Goal: Complete application form

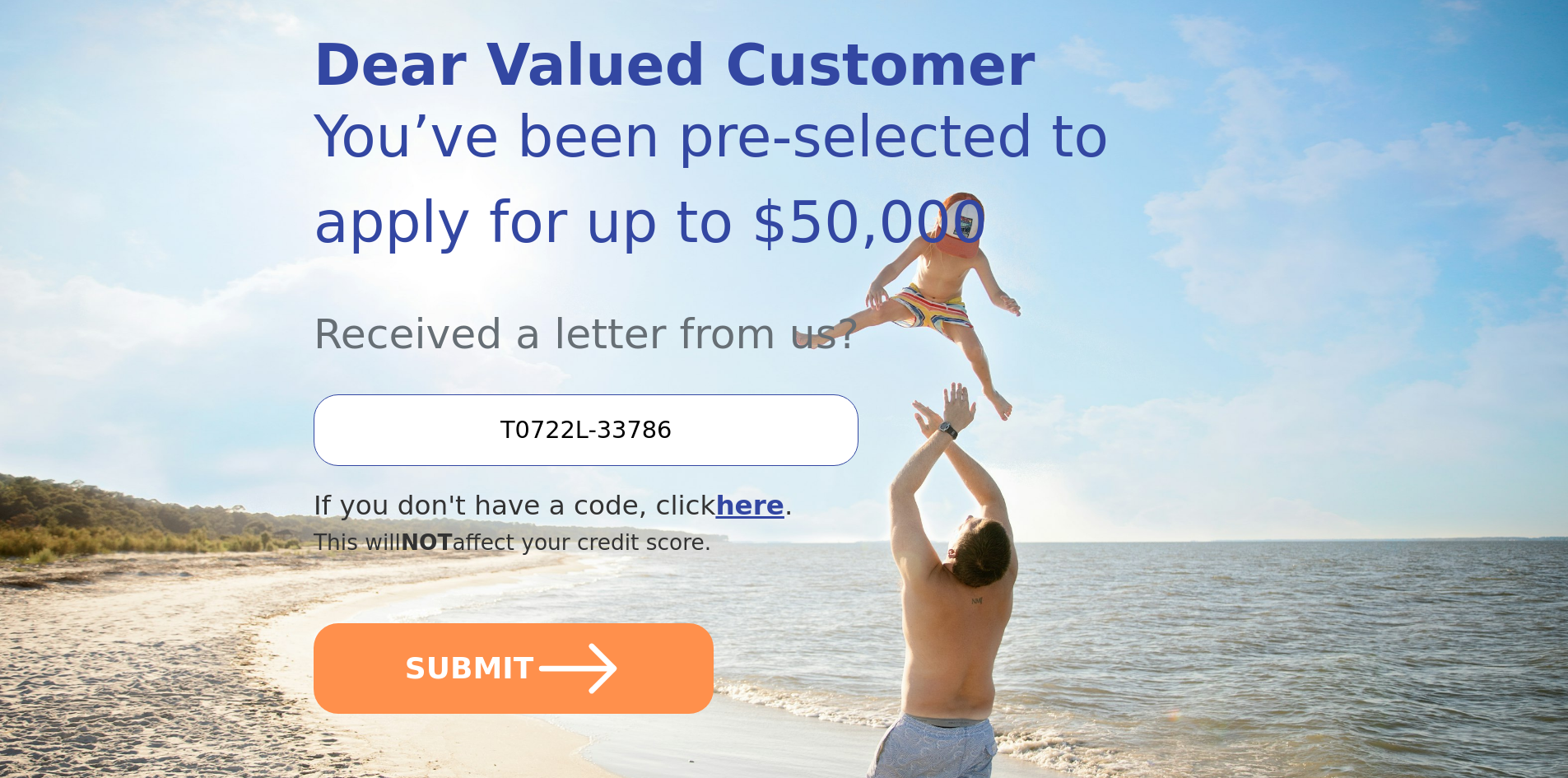
scroll to position [203, 0]
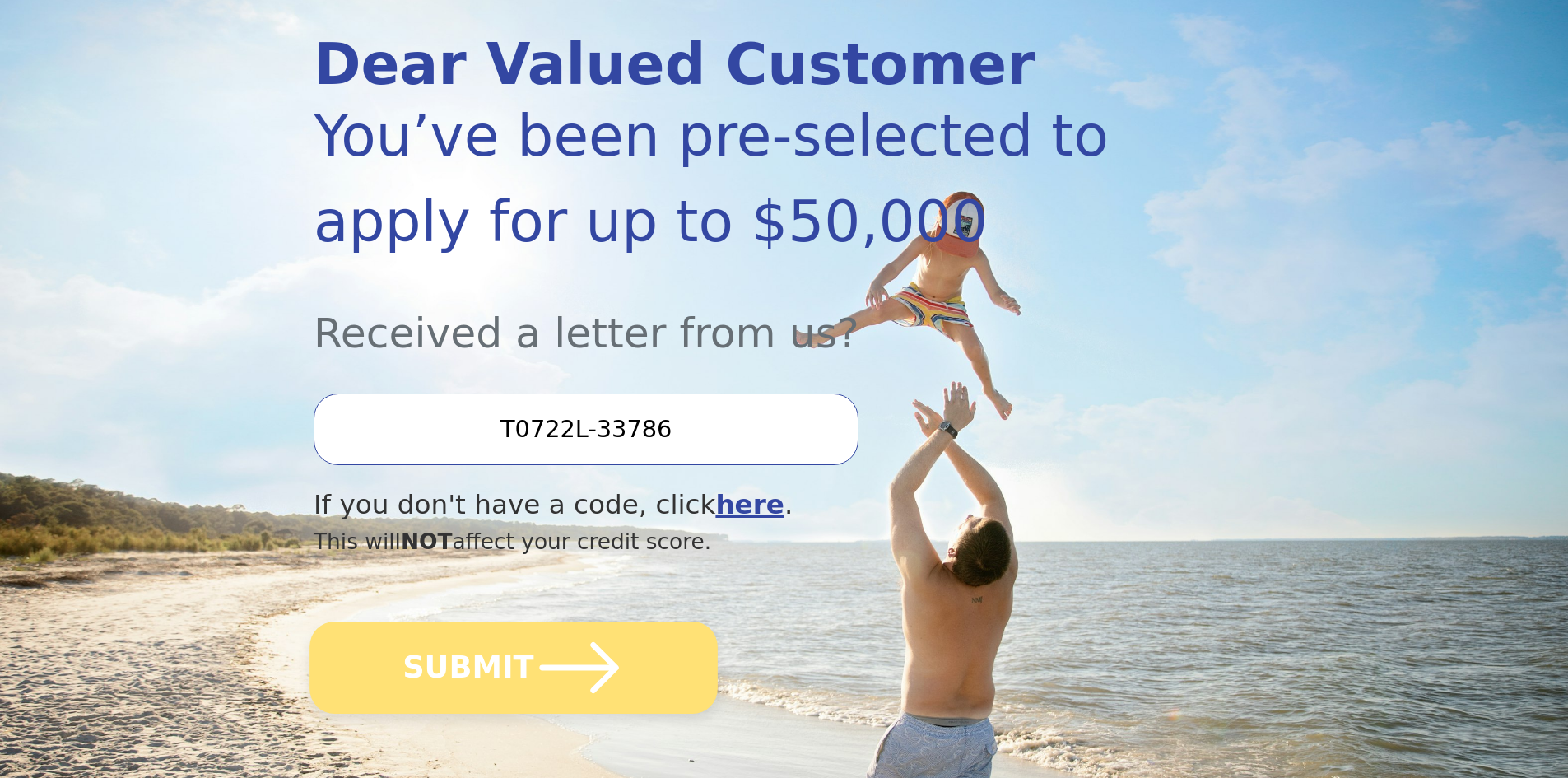
click at [517, 663] on button "SUBMIT" at bounding box center [513, 668] width 408 height 93
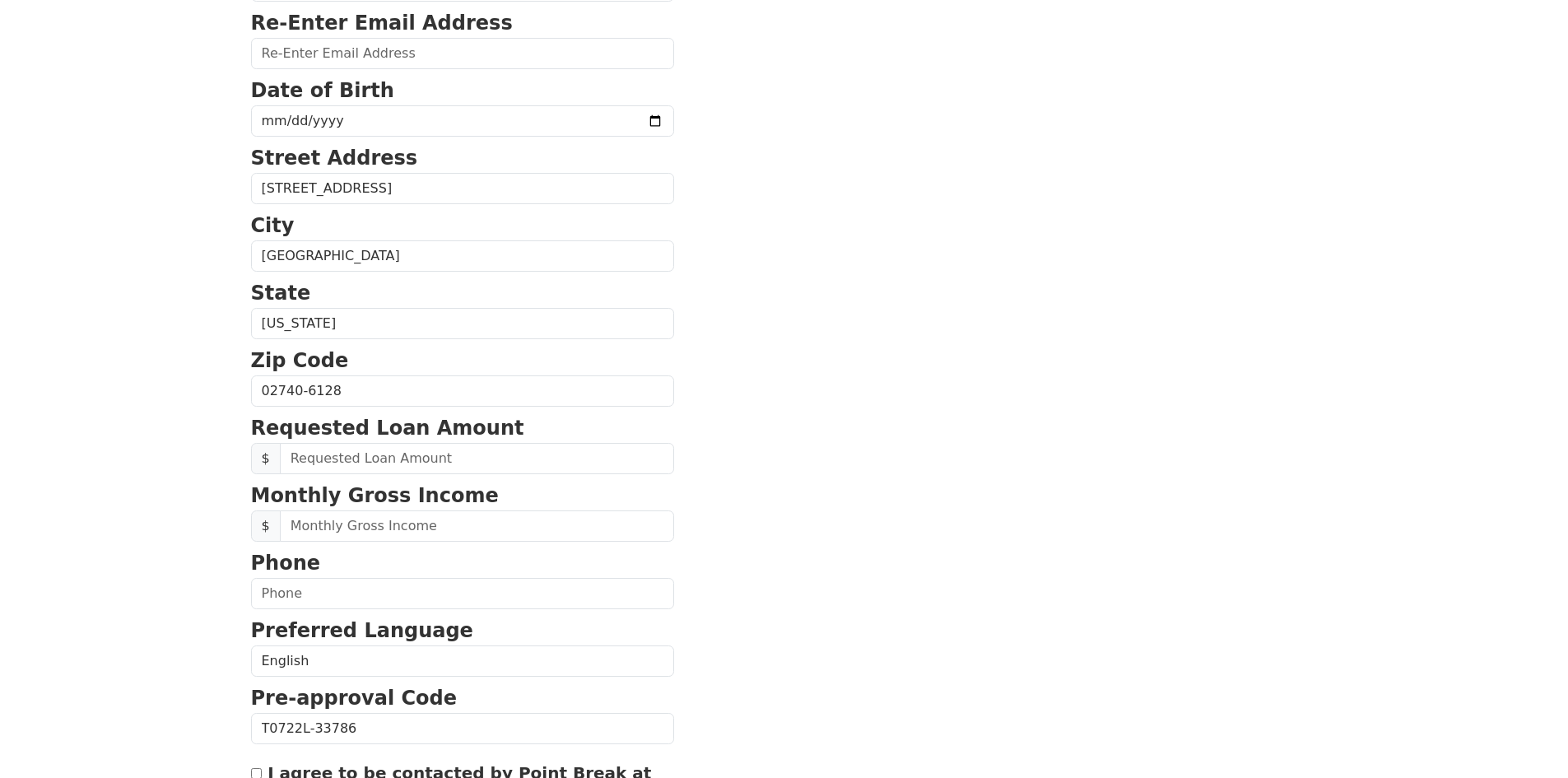
scroll to position [329, 0]
click at [389, 458] on input "text" at bounding box center [477, 458] width 394 height 31
click at [289, 460] on input "text" at bounding box center [477, 458] width 394 height 31
click at [329, 463] on input "text" at bounding box center [477, 458] width 394 height 31
type input "10,000.00"
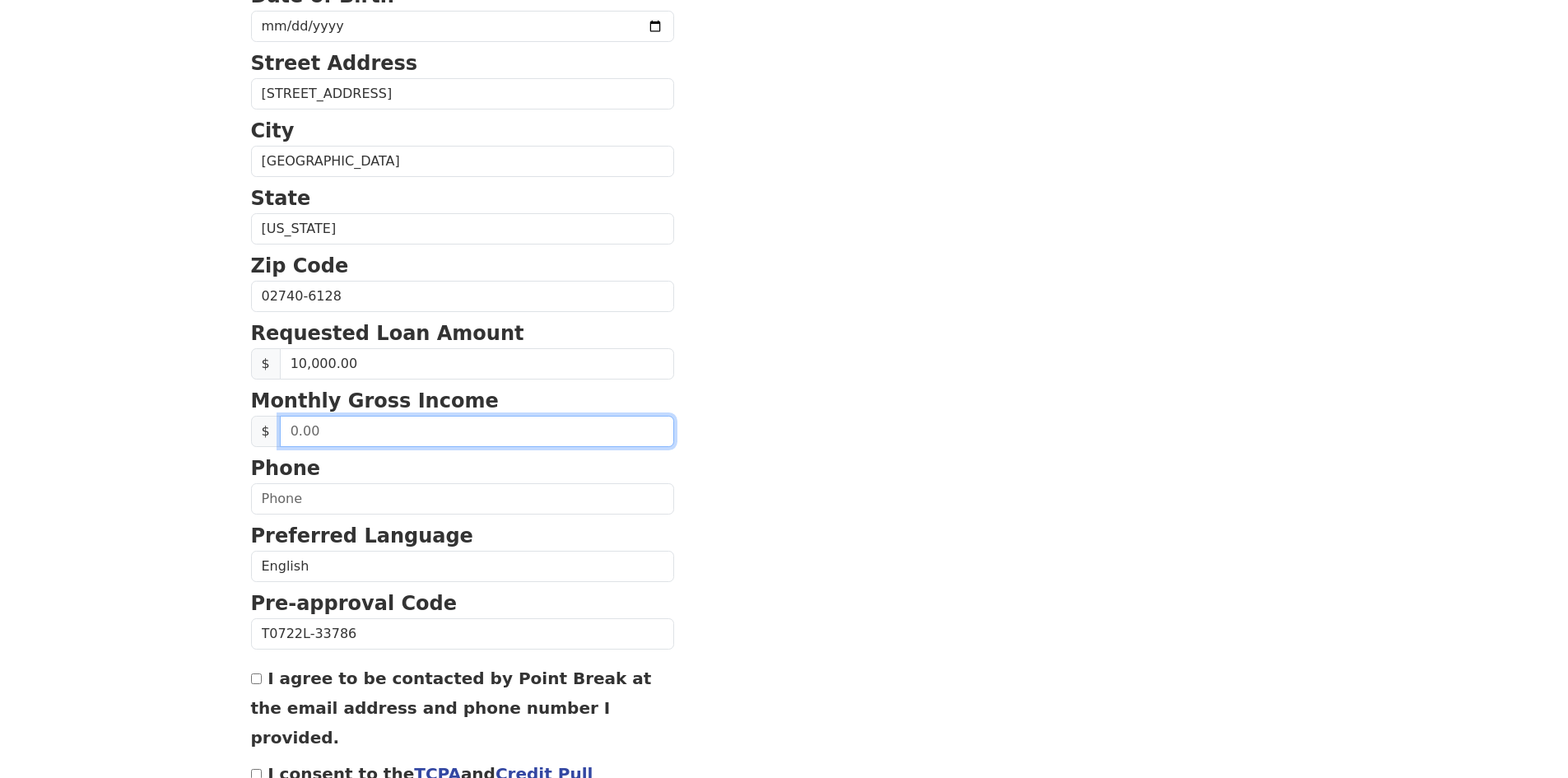
click at [313, 431] on input "text" at bounding box center [477, 431] width 394 height 31
type input "3,800.00"
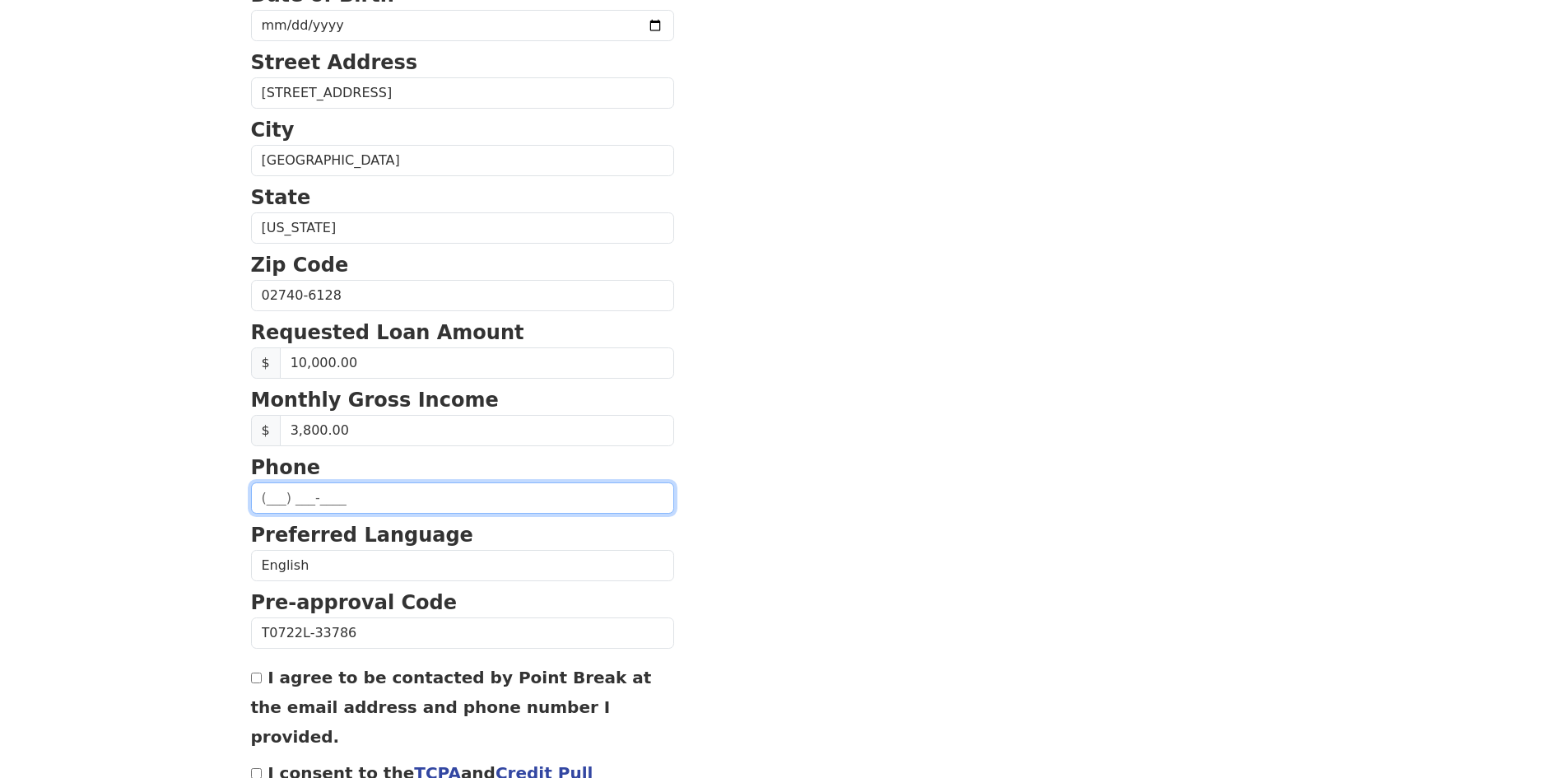
click at [275, 501] on input "text" at bounding box center [462, 498] width 423 height 31
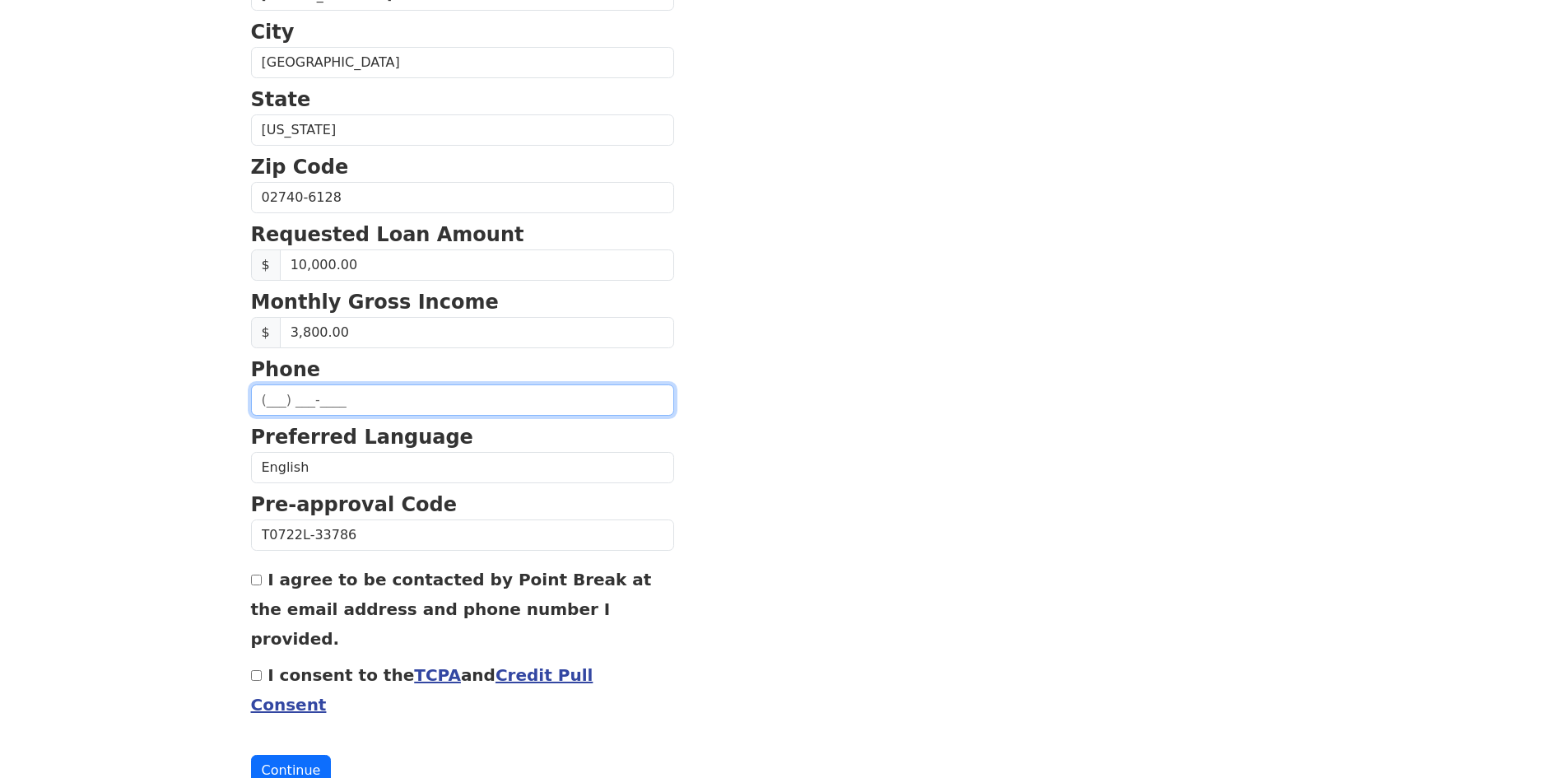
scroll to position [532, 0]
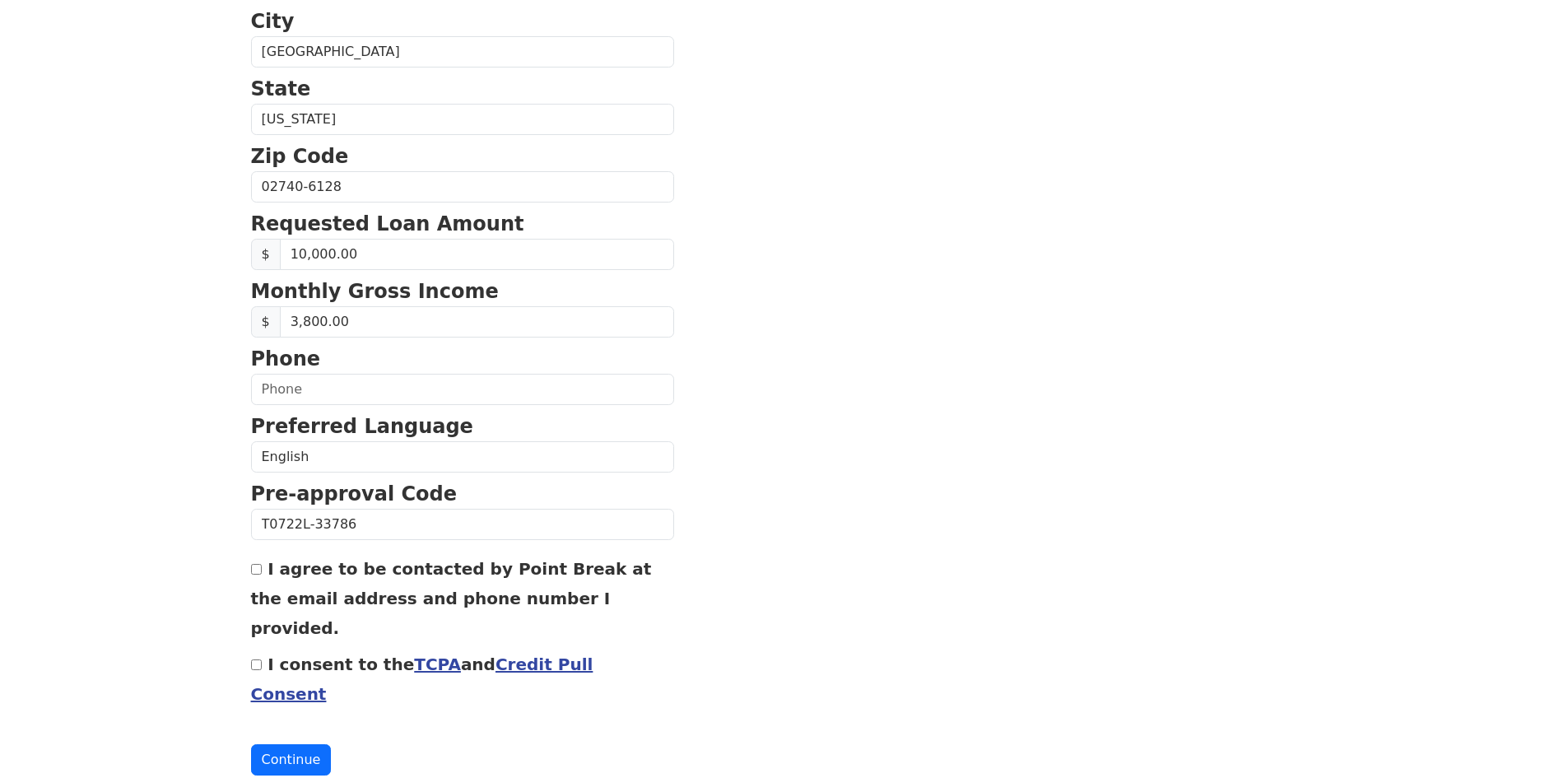
click at [255, 575] on input "I agree to be contacted by Point Break at the email address and phone number I …" at bounding box center [256, 570] width 11 height 11
checkbox input "true"
click at [256, 660] on input "I consent to the TCPA and Credit Pull Consent" at bounding box center [256, 665] width 11 height 11
checkbox input "true"
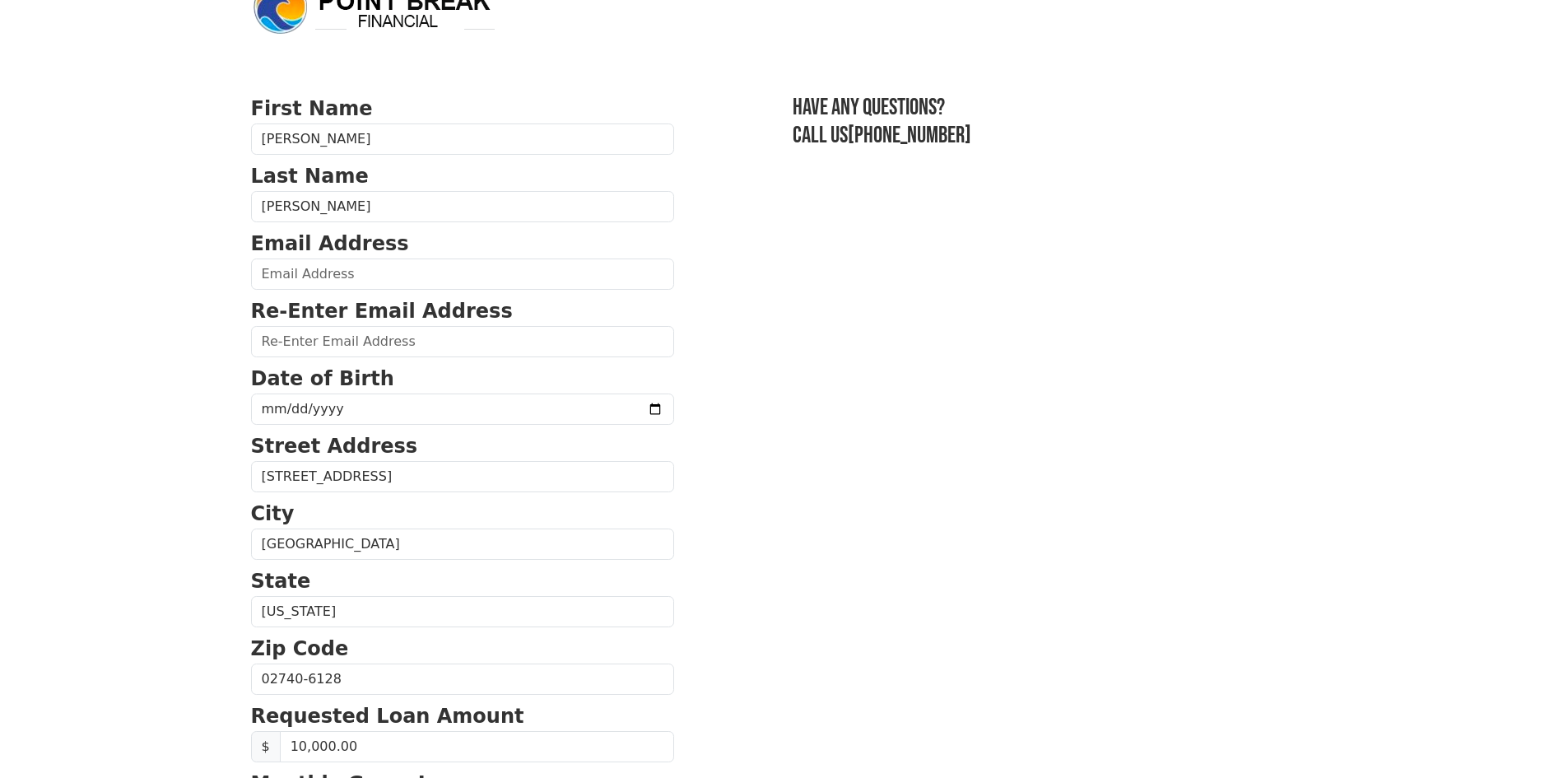
scroll to position [0, 0]
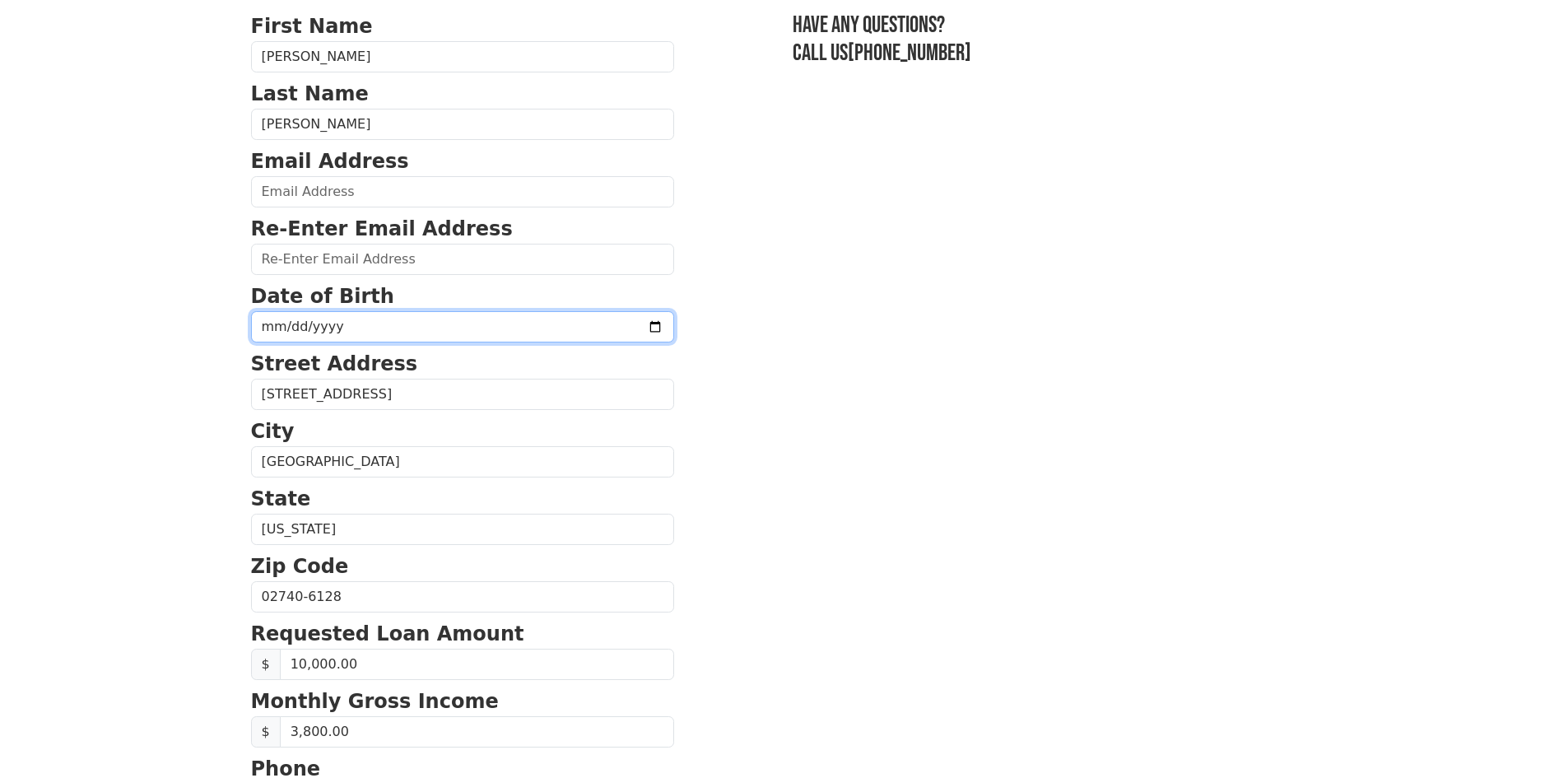
click at [270, 335] on input "date" at bounding box center [462, 327] width 423 height 31
click at [618, 331] on input "date" at bounding box center [462, 326] width 423 height 31
type input "[DATE]"
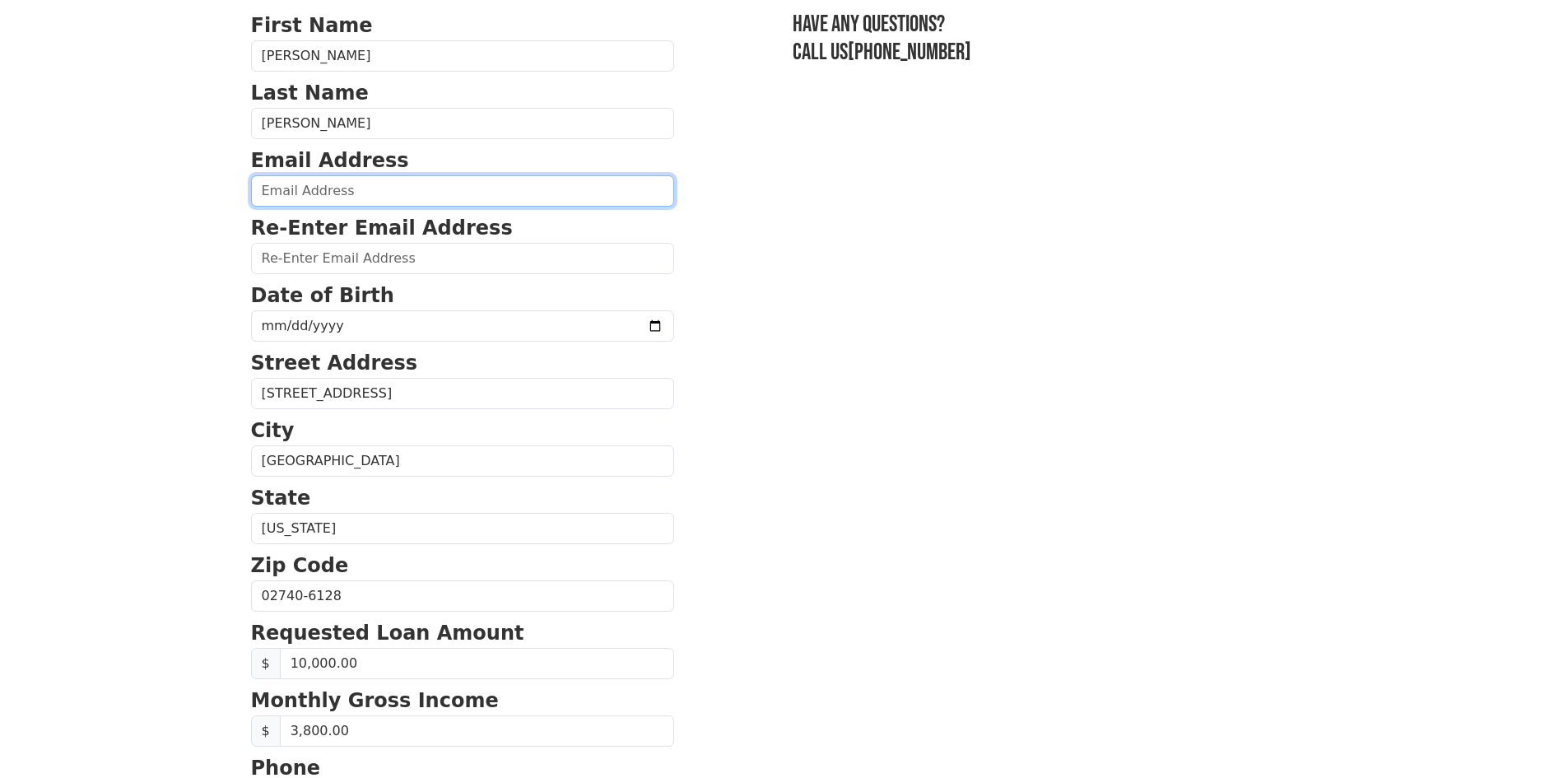
click at [287, 192] on input "email" at bounding box center [462, 190] width 423 height 31
type input "[EMAIL_ADDRESS][DOMAIN_NAME]"
type input "[PHONE_NUMBER]"
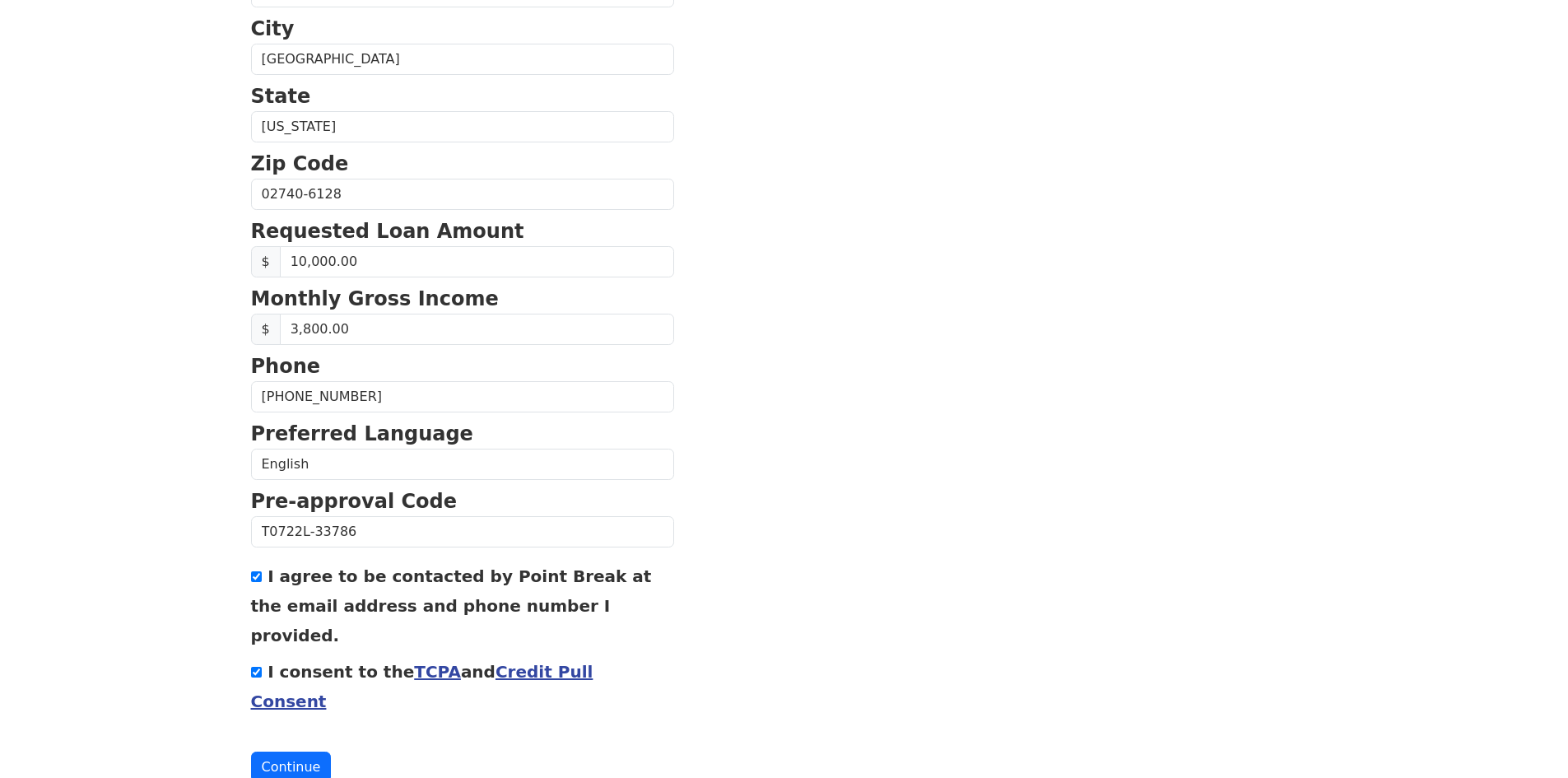
scroll to position [532, 0]
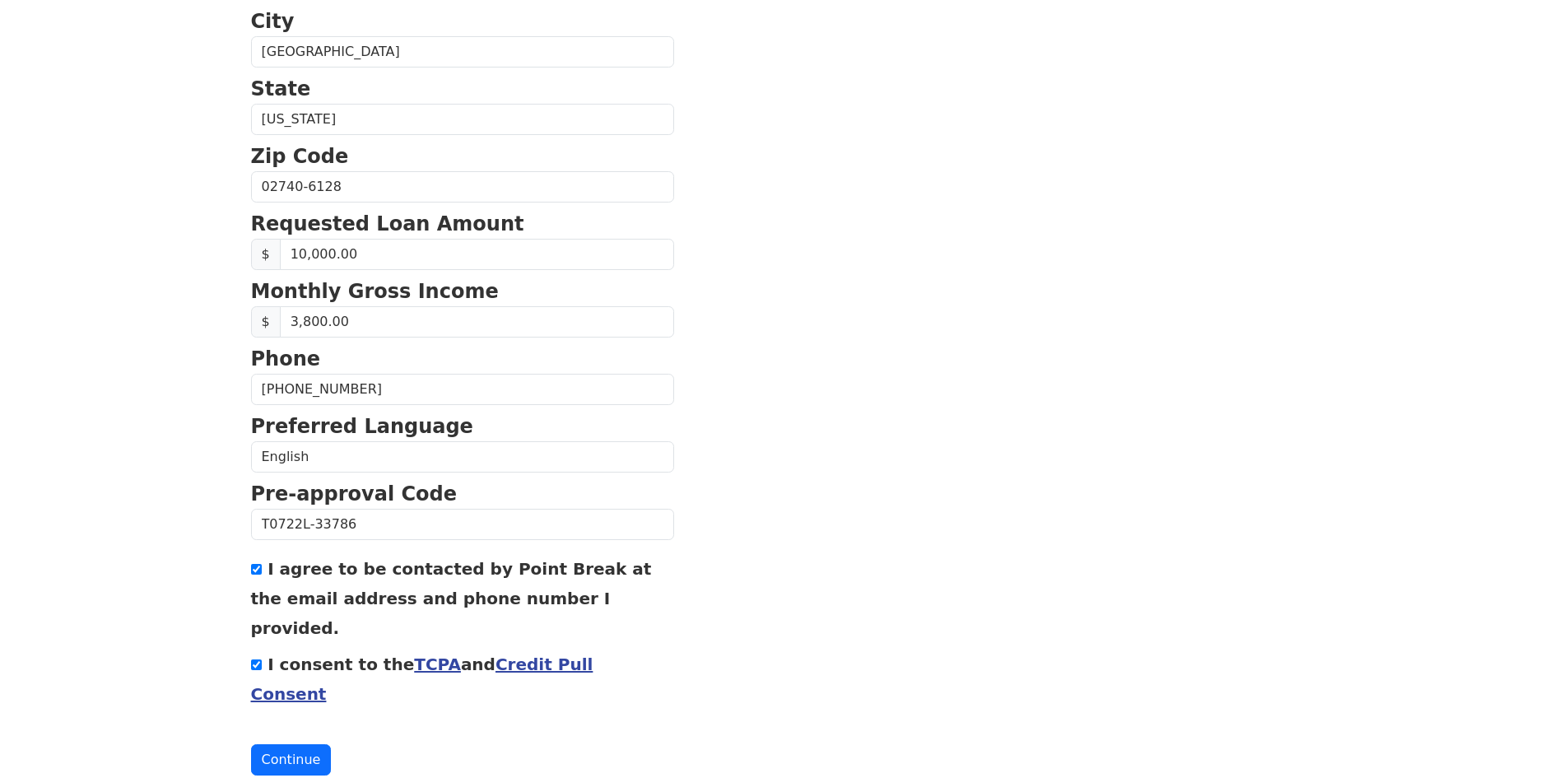
drag, startPoint x: 360, startPoint y: 389, endPoint x: 252, endPoint y: 390, distance: 108.0
click at [252, 390] on input "[PHONE_NUMBER]" at bounding box center [462, 389] width 423 height 31
click at [710, 403] on section "First Name [PERSON_NAME] Last Name [PERSON_NAME] Email Address [EMAIL_ADDRESS][…" at bounding box center [784, 188] width 1067 height 1174
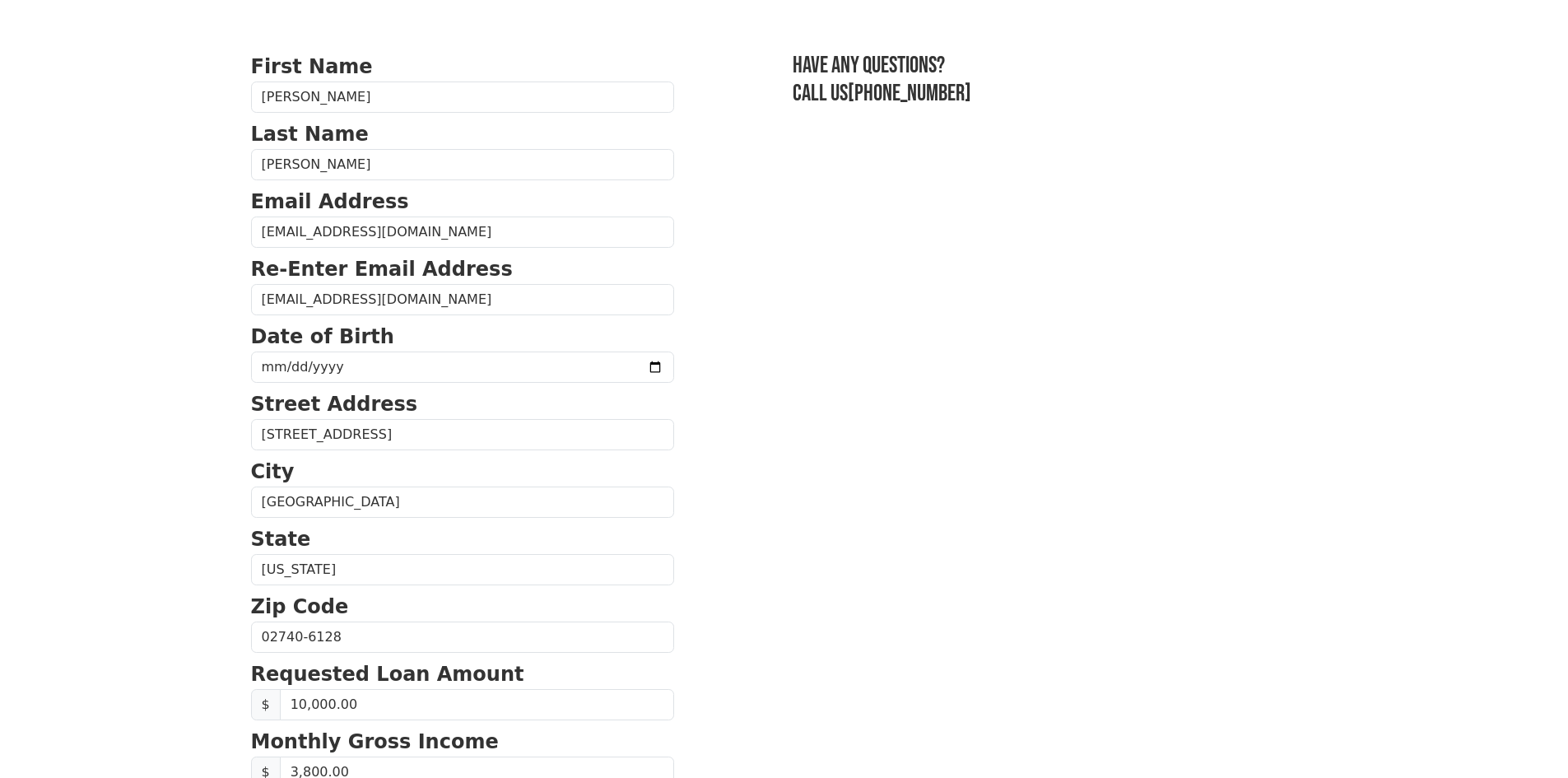
scroll to position [0, 0]
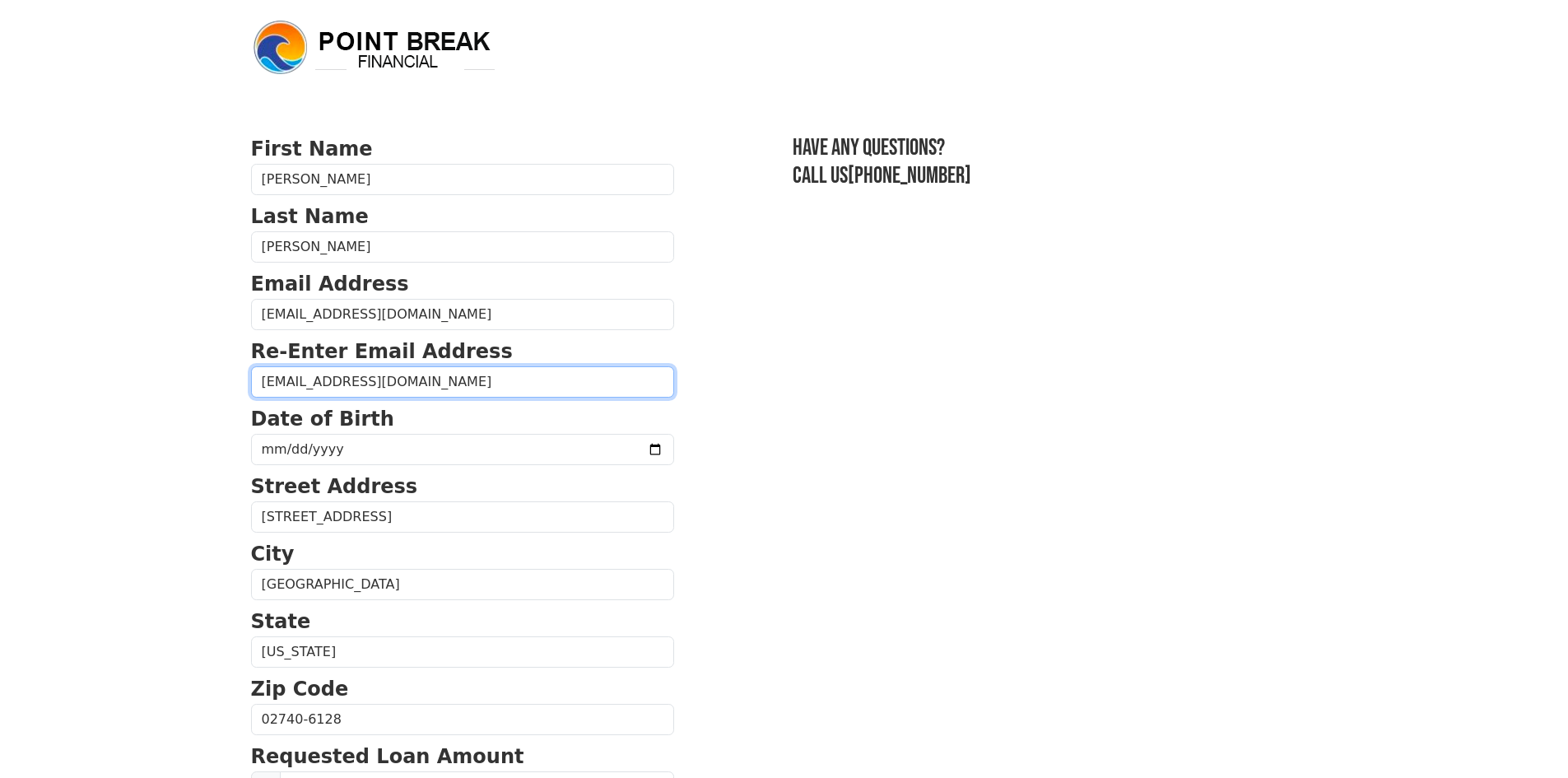
click at [402, 385] on input "[EMAIL_ADDRESS][DOMAIN_NAME]" at bounding box center [462, 382] width 423 height 31
type input "[EMAIL_ADDRESS][DOMAIN_NAME]"
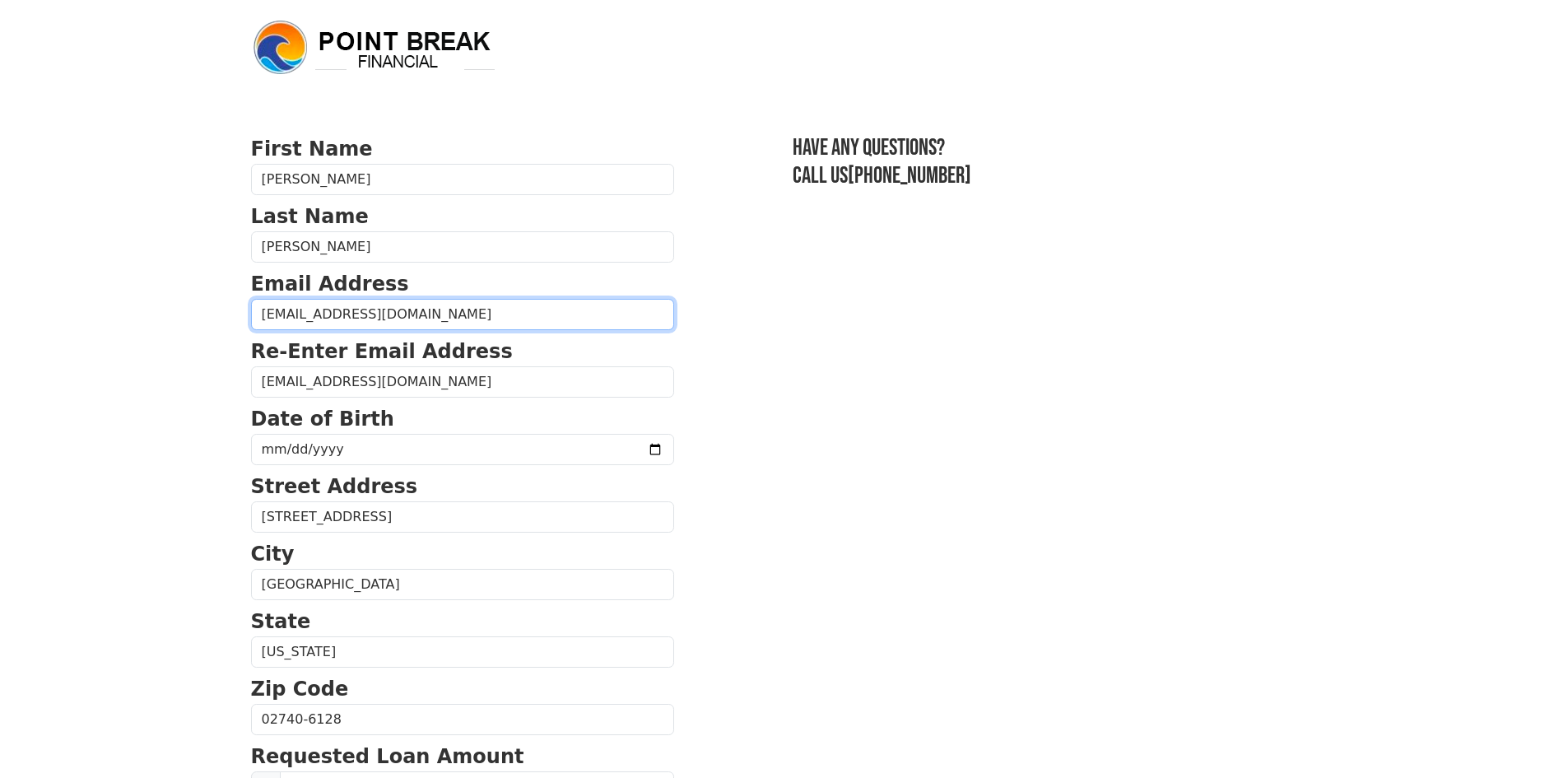
click at [416, 320] on input "[EMAIL_ADDRESS][DOMAIN_NAME]" at bounding box center [462, 314] width 423 height 31
type input "[EMAIL_ADDRESS][DOMAIN_NAME]"
click at [870, 402] on section "First Name [PERSON_NAME] Last Name [PERSON_NAME] Email Address [EMAIL_ADDRESS][…" at bounding box center [784, 721] width 1067 height 1174
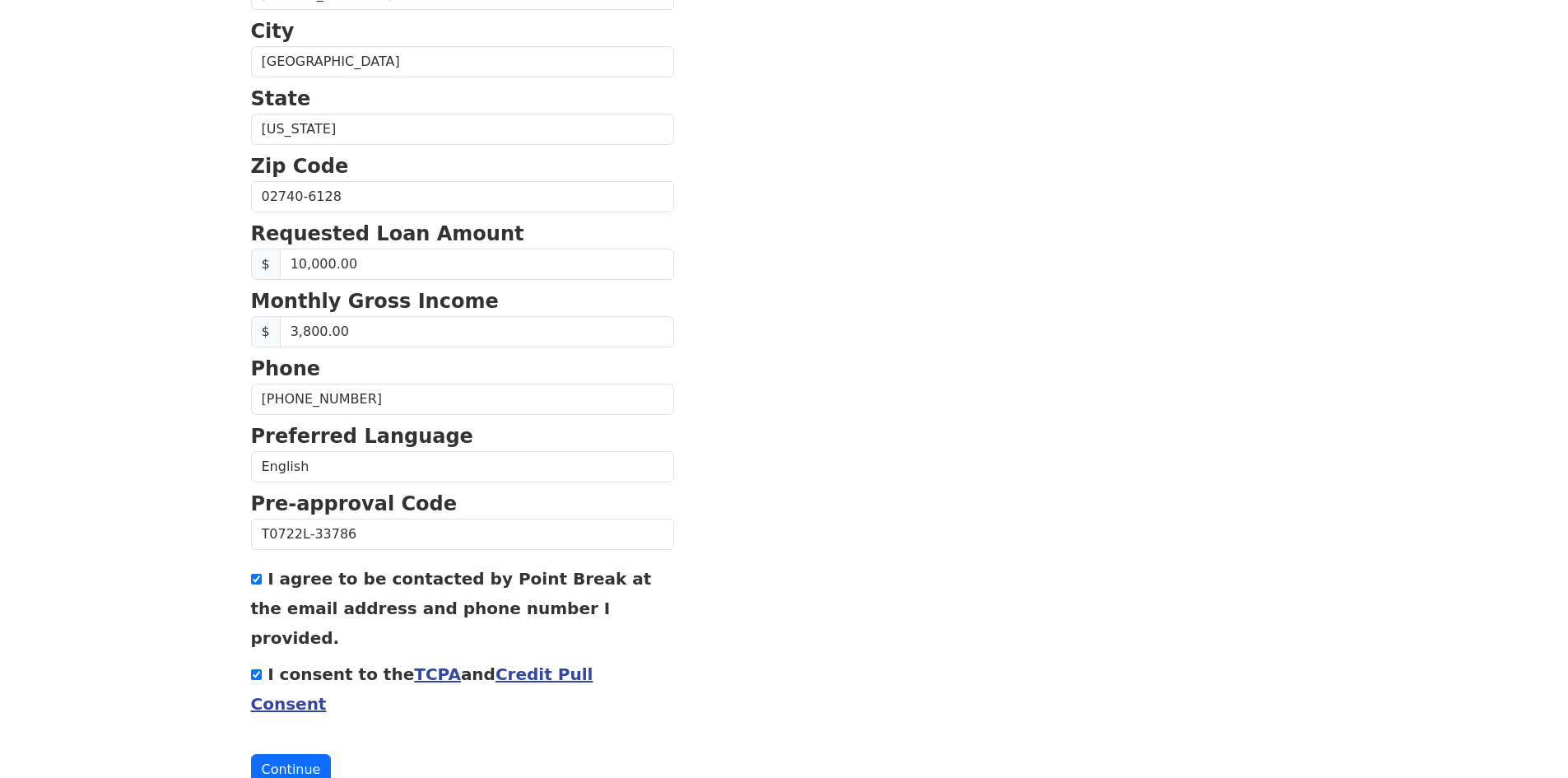
scroll to position [532, 0]
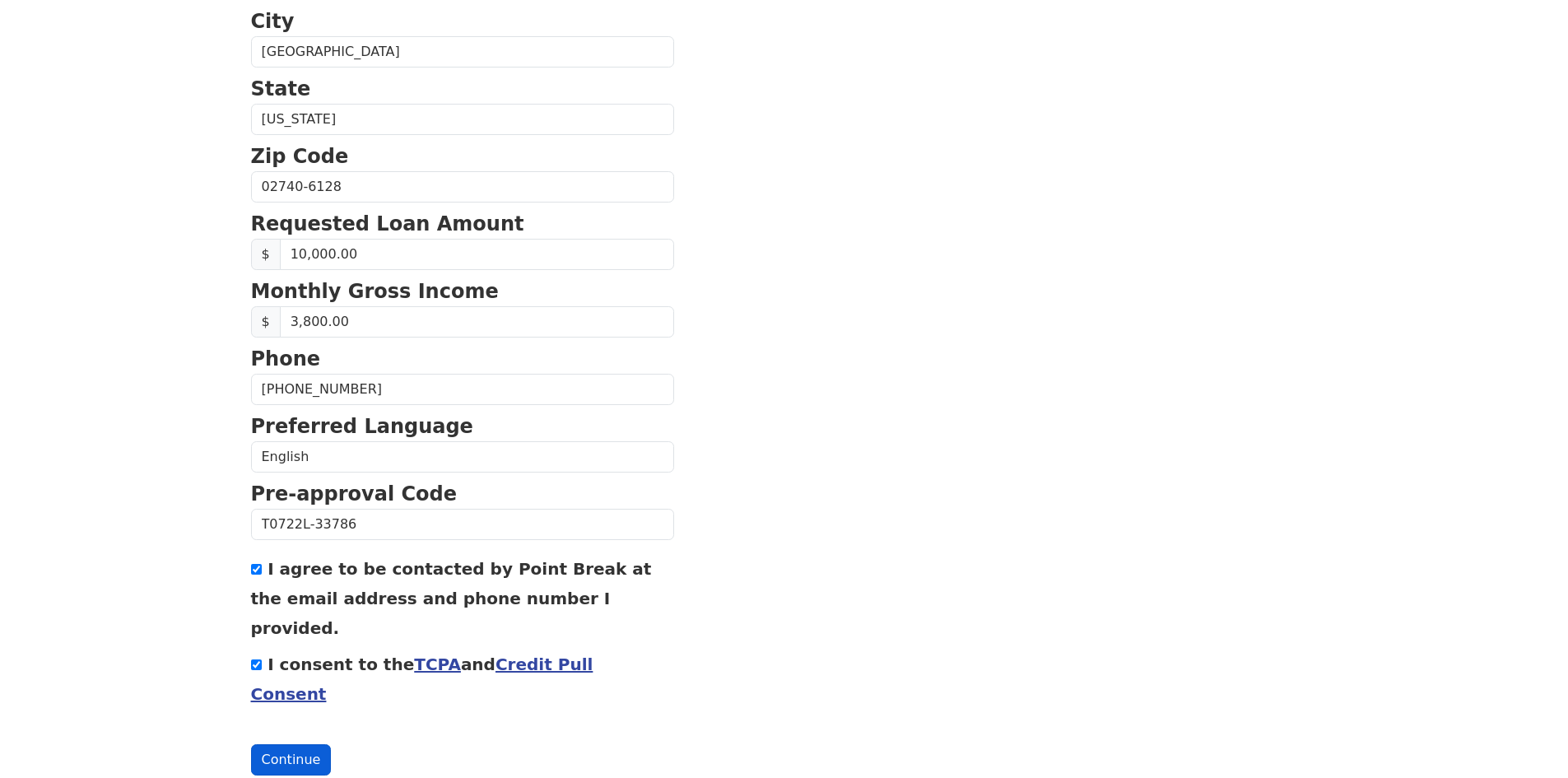
click at [289, 744] on button "Continue" at bounding box center [291, 759] width 81 height 31
